Goal: Ask a question

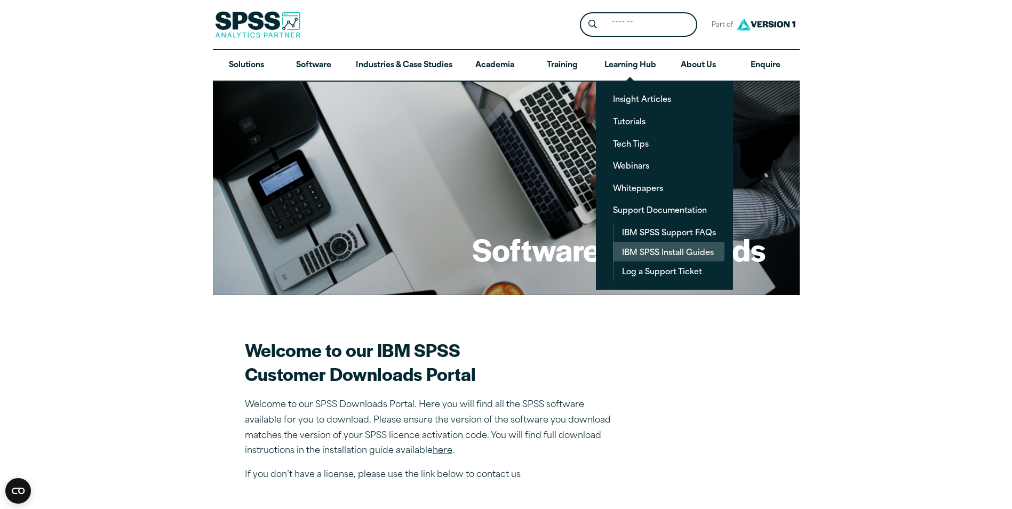
click at [652, 247] on link "IBM SPSS Install Guides" at bounding box center [669, 252] width 111 height 20
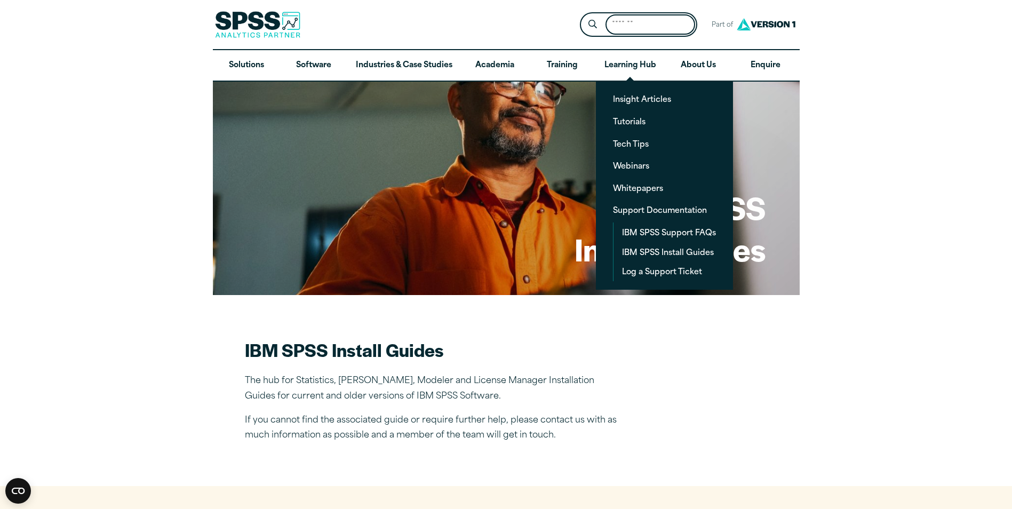
click at [634, 29] on input "Search for:" at bounding box center [651, 24] width 90 height 21
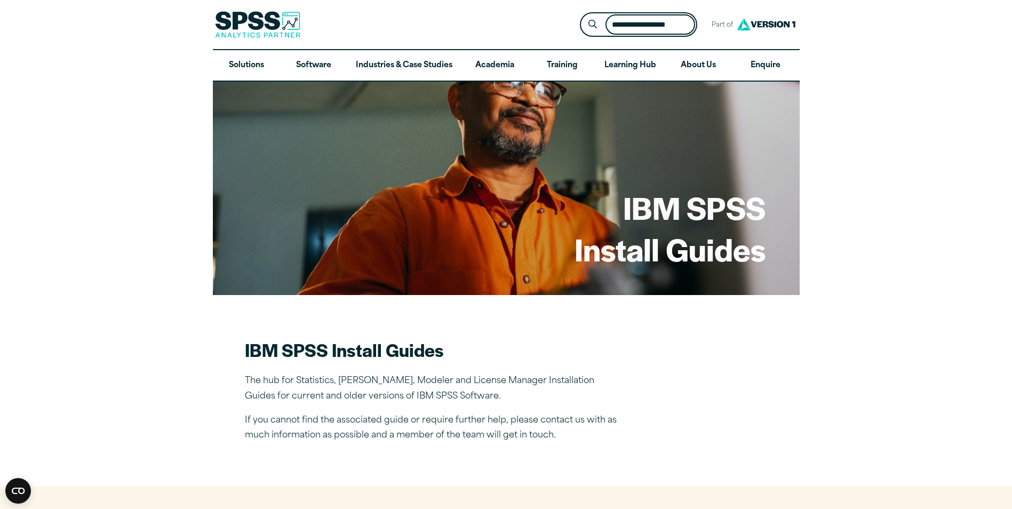
scroll to position [0, 8]
type input "**********"
click at [583, 15] on button "Submit Site Search" at bounding box center [593, 25] width 20 height 20
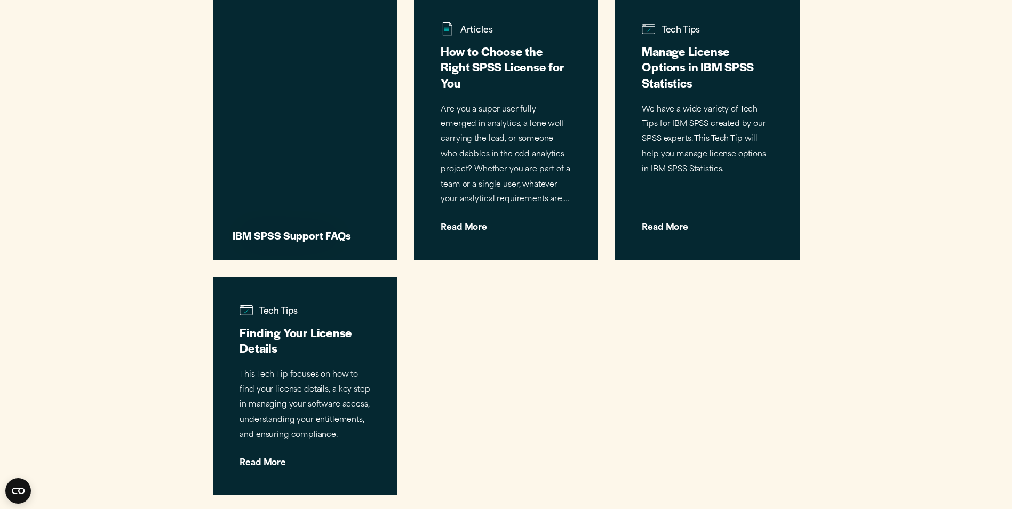
scroll to position [1014, 0]
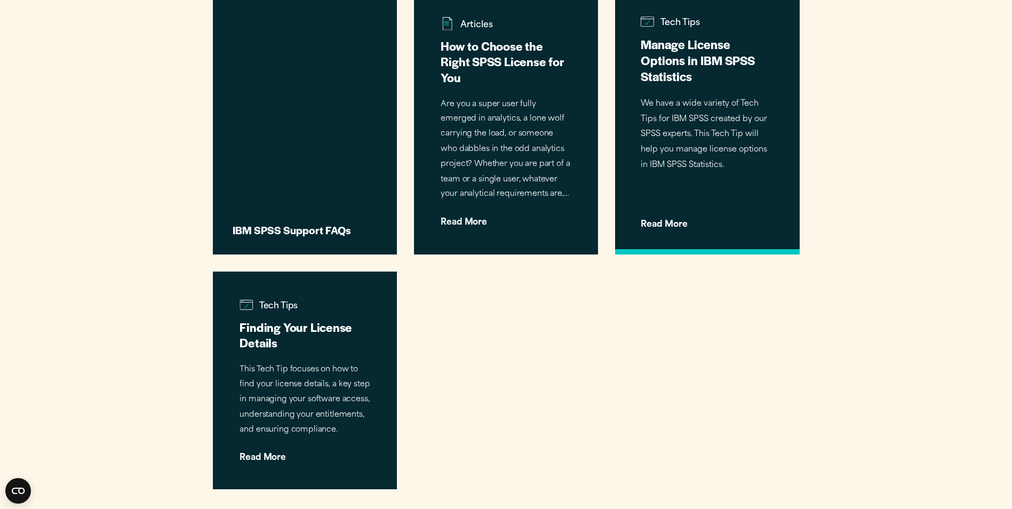
click at [670, 53] on h3 "Manage License Options in IBM SPSS Statistics" at bounding box center [707, 60] width 133 height 48
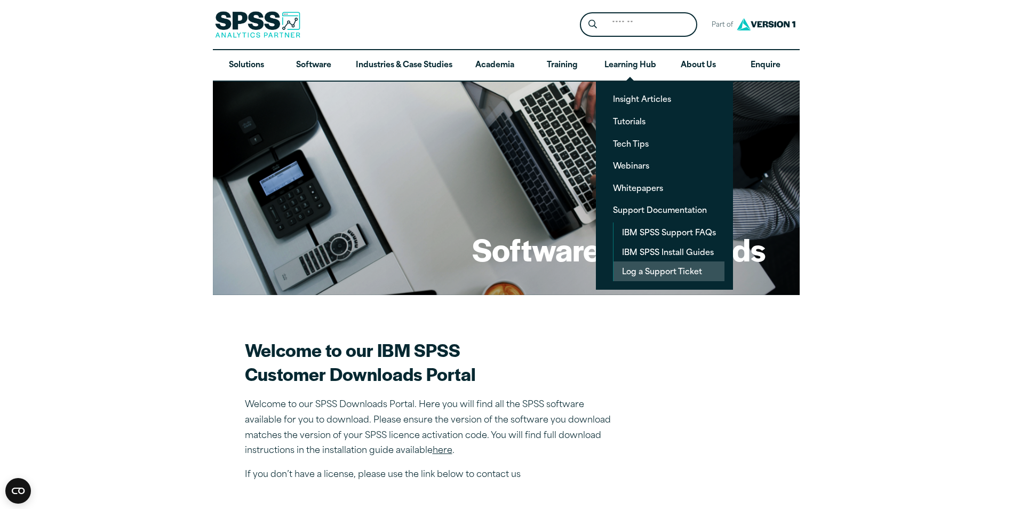
click at [653, 265] on link "Log a Support Ticket" at bounding box center [669, 271] width 111 height 20
